Goal: Task Accomplishment & Management: Manage account settings

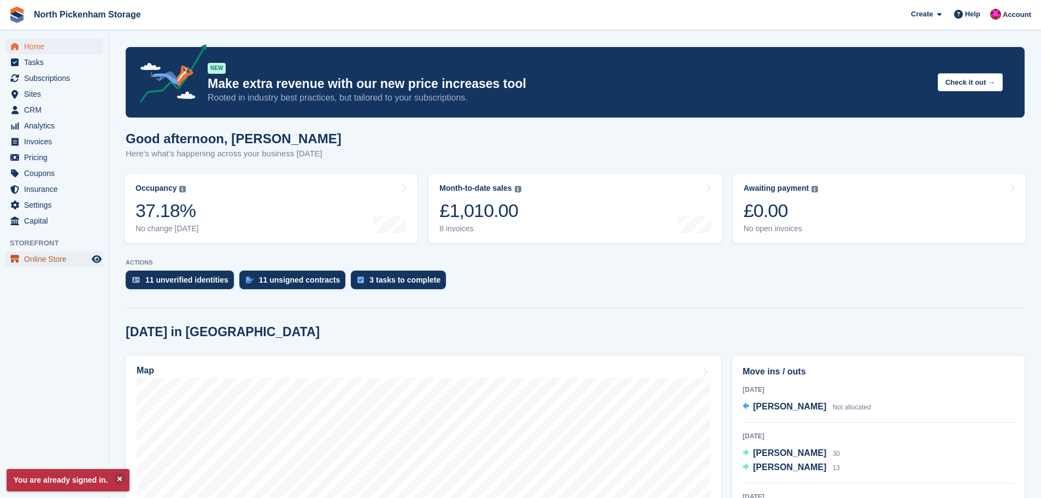
click at [48, 261] on span "Online Store" at bounding box center [57, 258] width 66 height 15
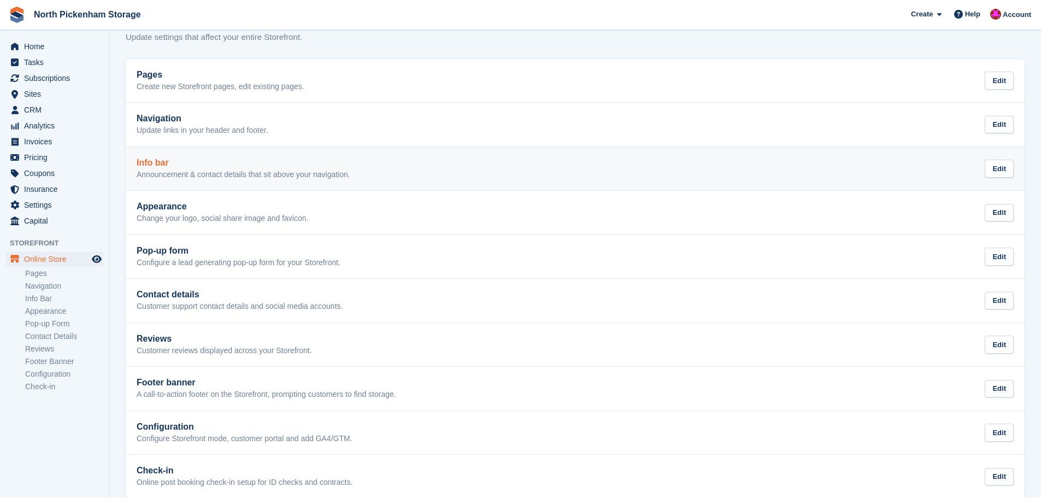
scroll to position [49, 0]
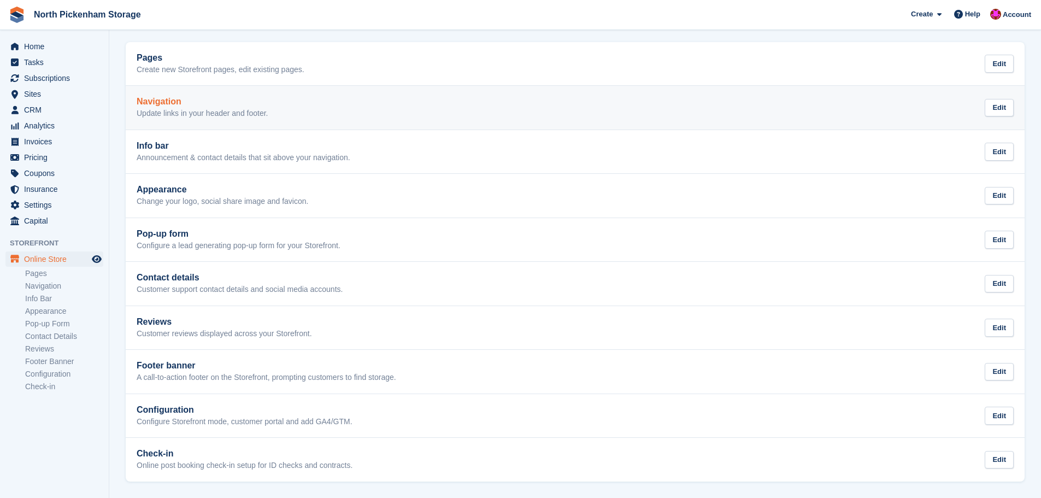
click at [242, 121] on link "Navigation Update links in your header and footer. Edit" at bounding box center [575, 108] width 899 height 44
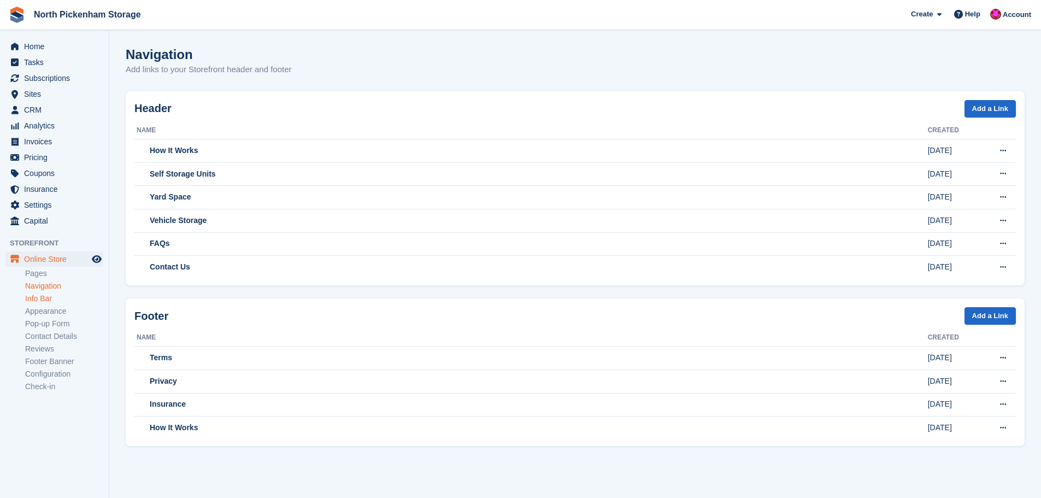
click at [52, 296] on link "Info Bar" at bounding box center [64, 299] width 78 height 10
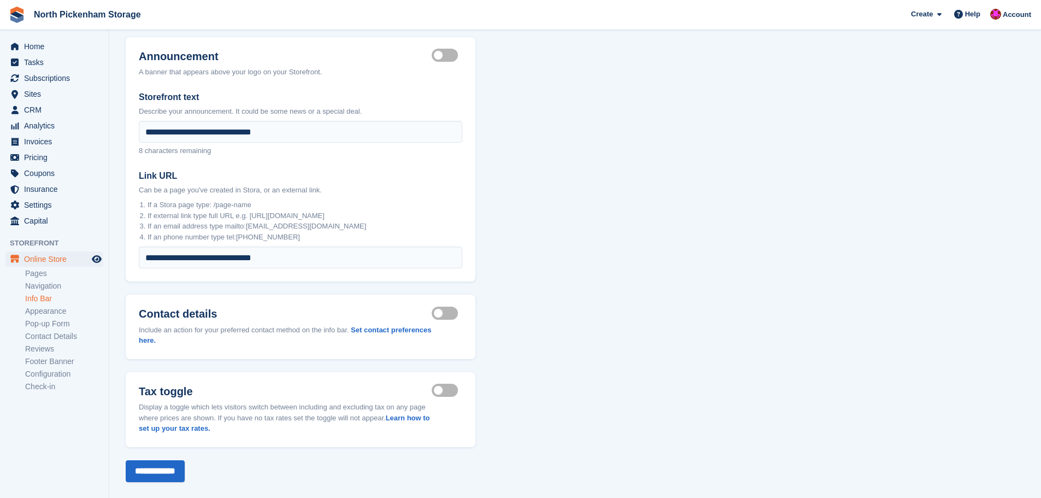
scroll to position [55, 0]
drag, startPoint x: 238, startPoint y: 72, endPoint x: 312, endPoint y: 73, distance: 73.3
click at [312, 73] on div "A banner that appears above your logo on your Storefront." at bounding box center [230, 71] width 183 height 11
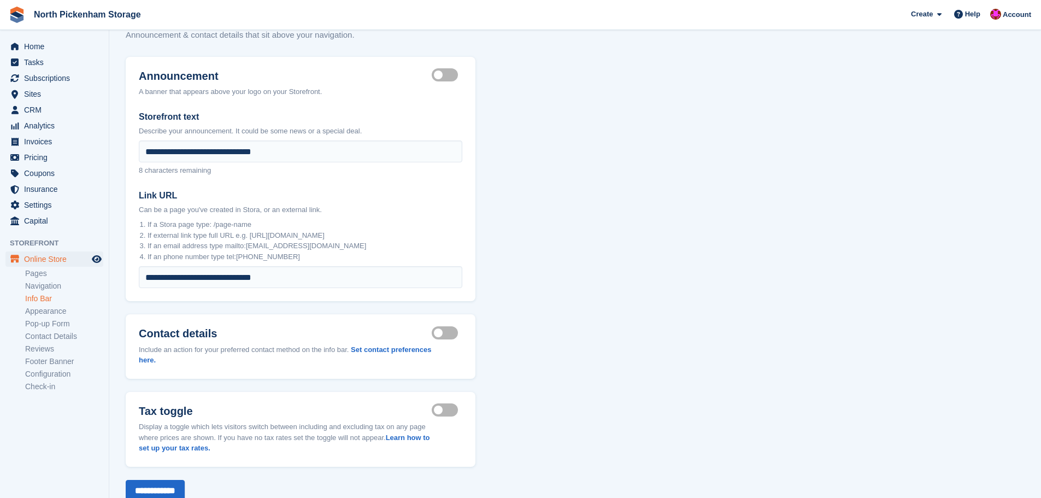
scroll to position [0, 0]
